Goal: Share content

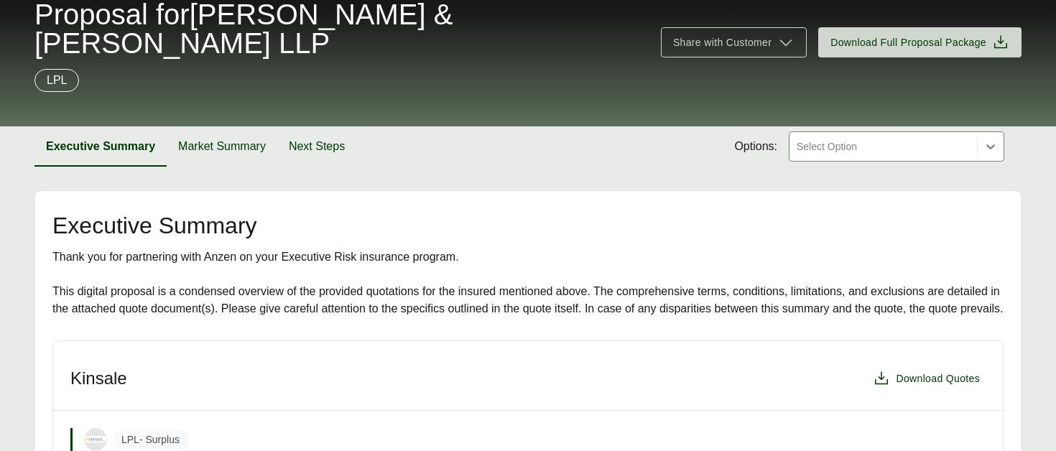
scroll to position [86, 0]
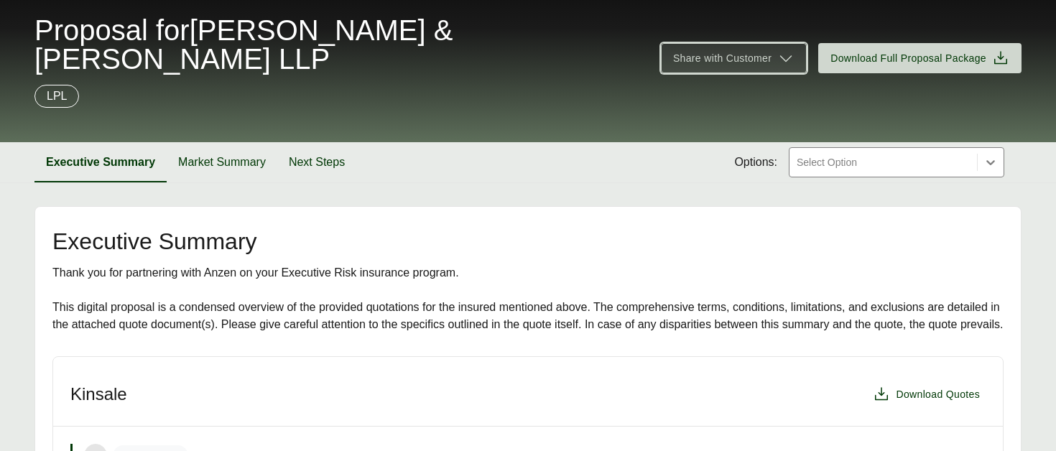
click at [779, 50] on icon at bounding box center [785, 58] width 17 height 17
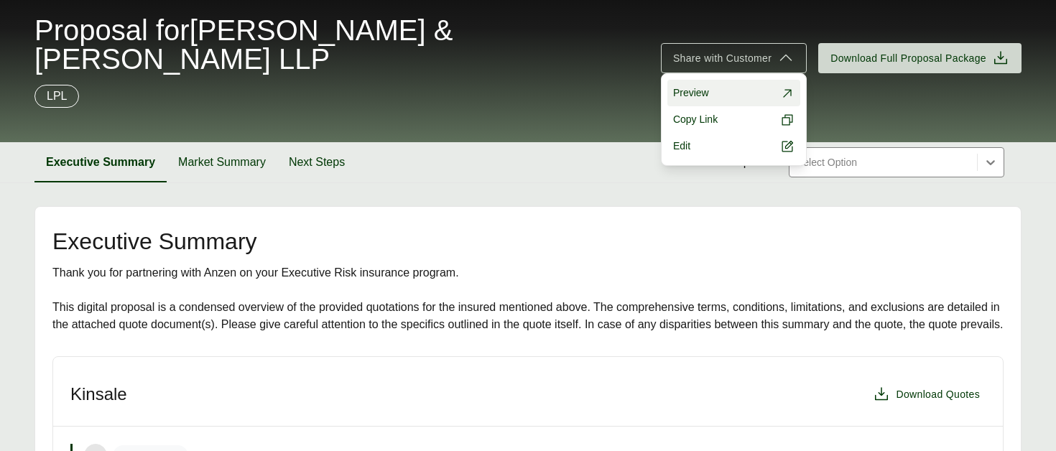
click at [728, 80] on link "Preview" at bounding box center [733, 93] width 133 height 27
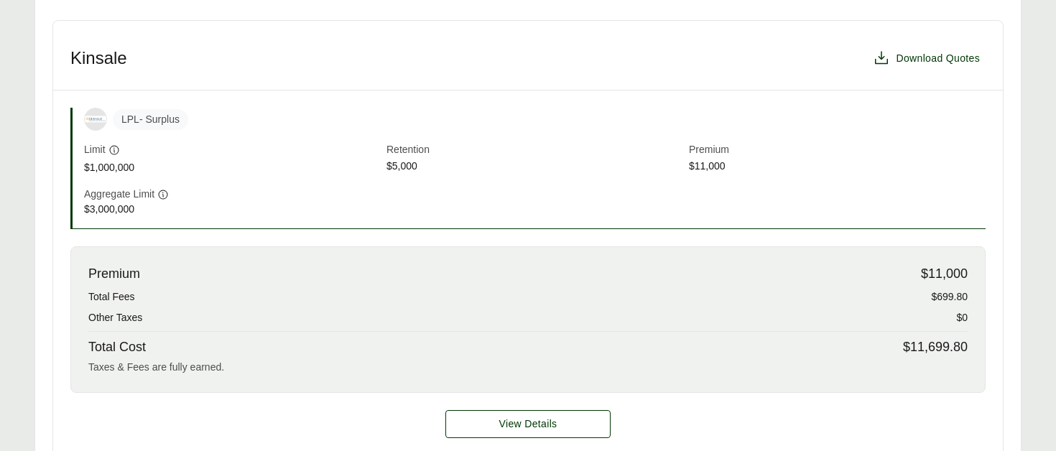
scroll to position [378, 0]
